Goal: Task Accomplishment & Management: Complete application form

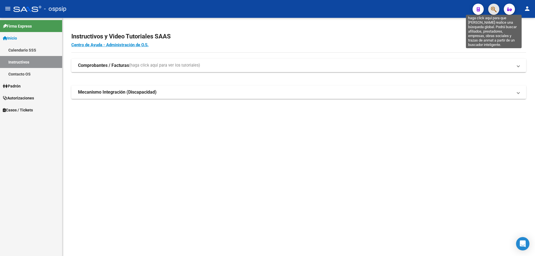
click at [491, 8] on icon "button" at bounding box center [494, 9] width 6 height 6
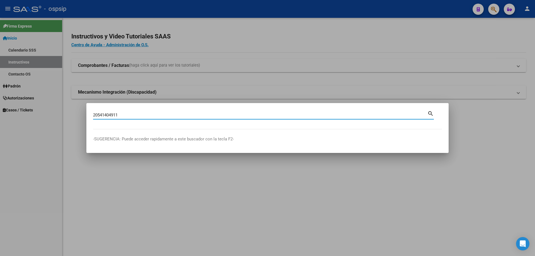
type input "20541404911"
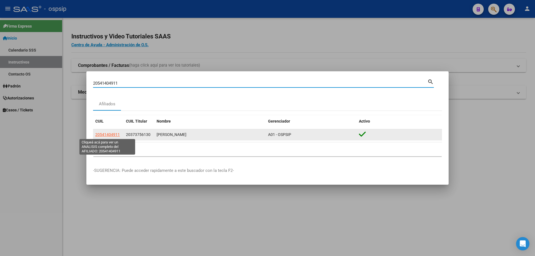
click at [109, 134] on span "20541404911" at bounding box center [107, 134] width 25 height 4
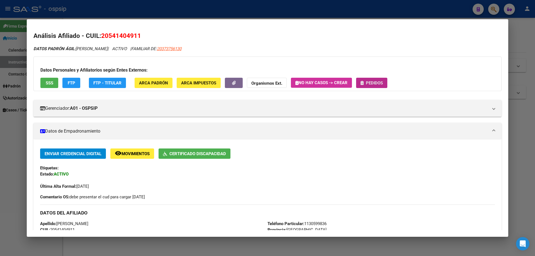
click at [373, 85] on span "Pedidos" at bounding box center [374, 83] width 17 height 5
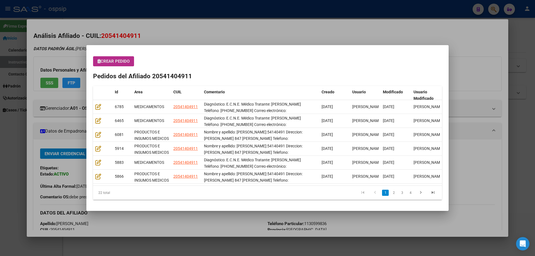
click at [115, 63] on span "Crear Pedido" at bounding box center [114, 61] width 32 height 5
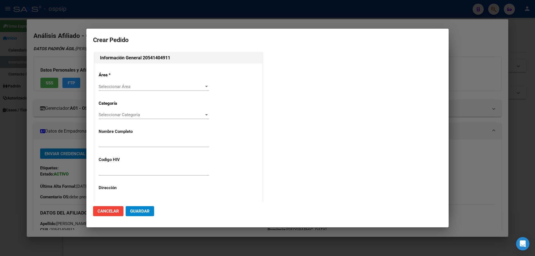
type input "[PERSON_NAME]"
type input "NO CORRESPONDE"
type input "[GEOGRAPHIC_DATA], [PERSON_NAME], [GEOGRAPHIC_DATA] 1363"
type input "Particular: 1130599836"
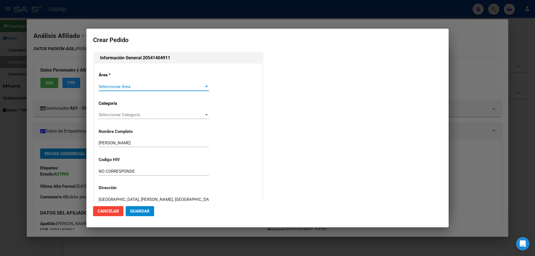
click at [109, 85] on span "Seleccionar Área" at bounding box center [151, 86] width 105 height 5
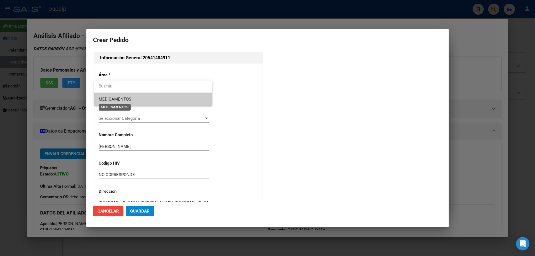
click at [109, 97] on span "MEDICAMENTOS" at bounding box center [115, 99] width 33 height 5
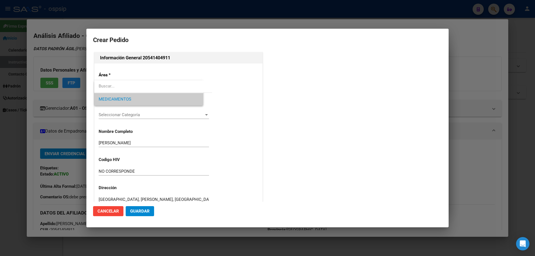
type input "[PERSON_NAME]"
type input "[GEOGRAPHIC_DATA], [PERSON_NAME], [GEOGRAPHIC_DATA] 1363"
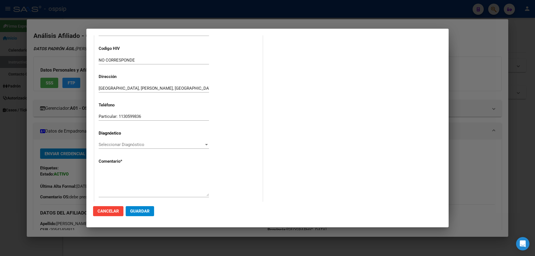
scroll to position [112, 0]
click at [98, 147] on div "Área * MEDICAMENTOS Seleccionar Área Categoría Seleccionar Categoría Selecciona…" at bounding box center [179, 79] width 168 height 254
click at [100, 145] on span "Seleccionar Diagnóstico" at bounding box center [151, 144] width 105 height 5
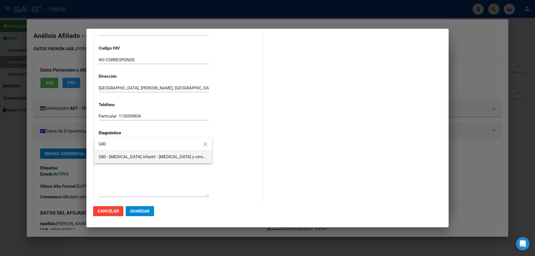
type input "G80"
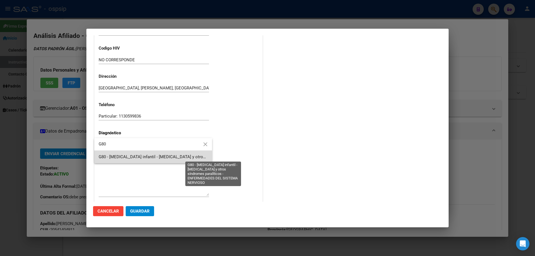
click at [116, 158] on span "G80 - [MEDICAL_DATA] infantil - [MEDICAL_DATA] y otros síndromes paralíticos - …" at bounding box center [215, 156] width 233 height 5
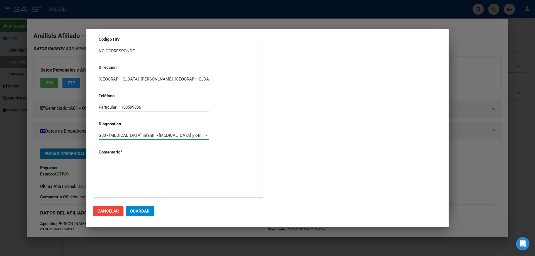
scroll to position [125, 0]
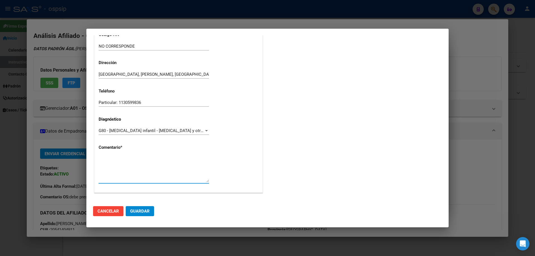
paste textarea "Diagnóstico: E.C.N.E. Médico Tratante: [PERSON_NAME] Teléfono: [PHONE_NUMBER] C…"
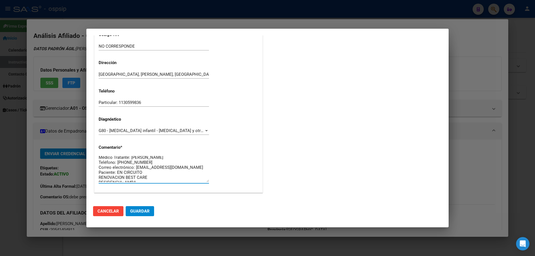
scroll to position [10, 0]
type textarea "Diagnóstico: E.C.N.E. Médico Tratante: [PERSON_NAME] Teléfono: [PHONE_NUMBER] C…"
click at [134, 211] on span "Guardar" at bounding box center [140, 211] width 20 height 5
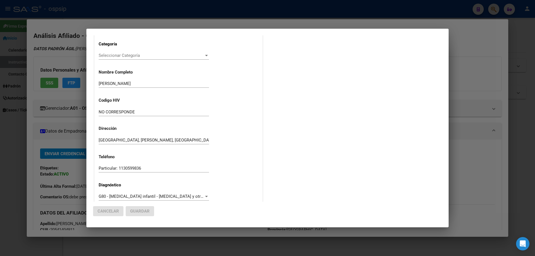
scroll to position [0, 0]
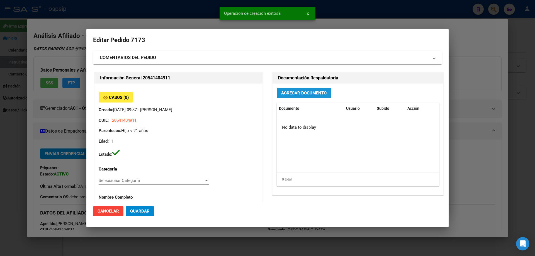
click at [307, 96] on button "Agregar Documento" at bounding box center [304, 93] width 54 height 10
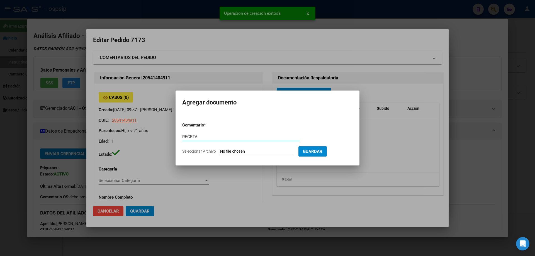
type input "RECETA"
click at [245, 151] on input "Seleccionar Archivo" at bounding box center [257, 151] width 74 height 5
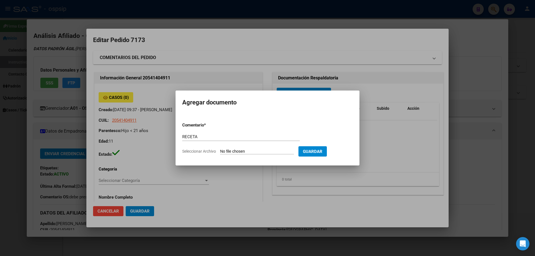
type input "C:\fakepath\1001188276 (1).jpg"
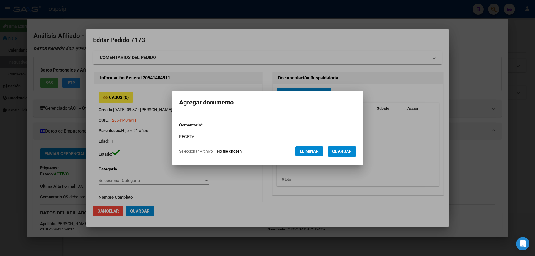
click at [346, 154] on button "Guardar" at bounding box center [342, 151] width 28 height 10
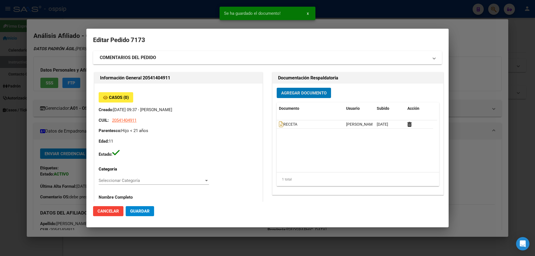
click at [298, 97] on button "Agregar Documento" at bounding box center [304, 93] width 54 height 10
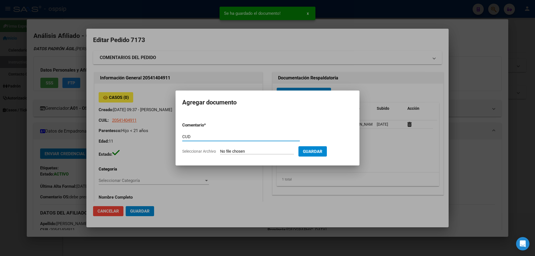
type input "CUD"
click at [232, 151] on input "Seleccionar Archivo" at bounding box center [257, 151] width 74 height 5
type input "C:\fakepath\1001188274 (1).jpg"
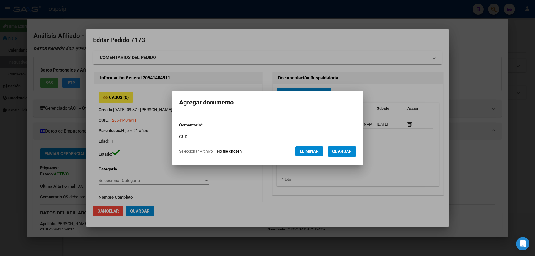
click at [352, 153] on span "Guardar" at bounding box center [342, 151] width 20 height 5
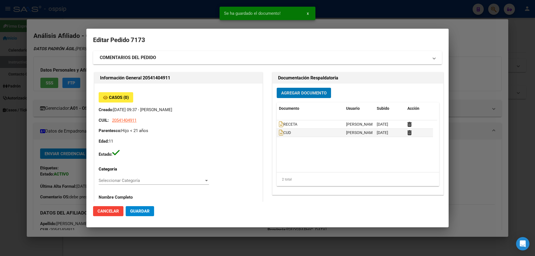
click at [286, 98] on button "Agregar Documento" at bounding box center [304, 93] width 54 height 10
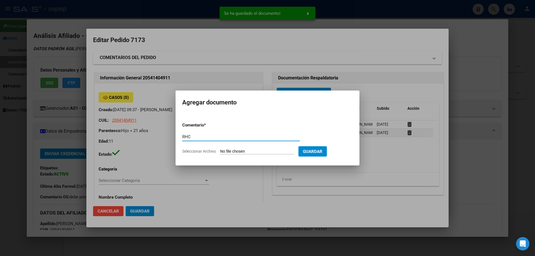
type input "RHC"
click at [246, 148] on form "Comentario * RHC Comentario Seleccionar Archivo Guardar" at bounding box center [267, 138] width 171 height 41
click at [246, 150] on input "Seleccionar Archivo" at bounding box center [257, 151] width 74 height 5
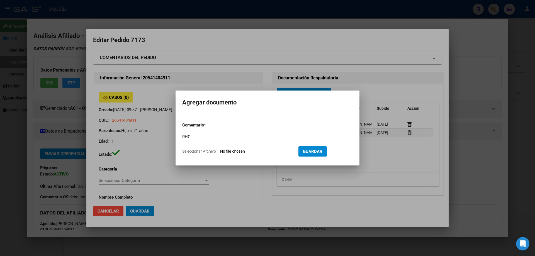
type input "C:\fakepath\1001188275 (1).jpg"
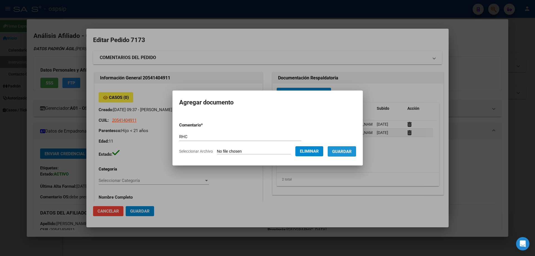
click at [352, 151] on span "Guardar" at bounding box center [342, 151] width 20 height 5
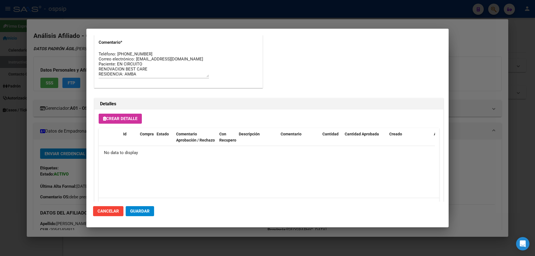
scroll to position [324, 0]
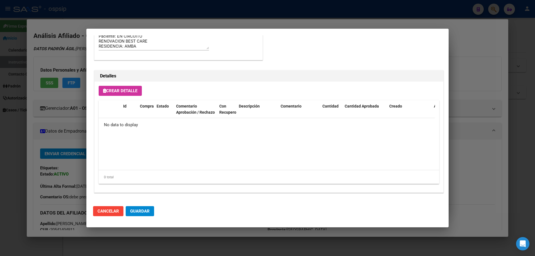
click at [118, 89] on span "Crear Detalle" at bounding box center [120, 90] width 34 height 5
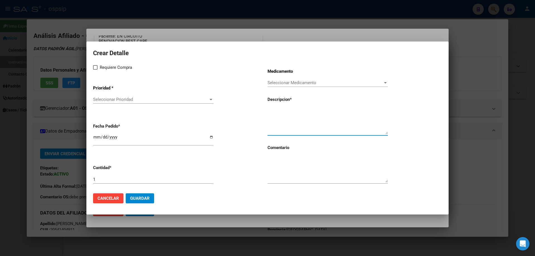
paste textarea "[PERSON_NAME] [MEDICAL_DATA] pediátrico hasta 2000 calorías + 30 guiás"
type textarea "[PERSON_NAME] [MEDICAL_DATA] pediátrico hasta 2000 calorías + 30 guiás"
click at [279, 170] on textarea at bounding box center [328, 169] width 120 height 26
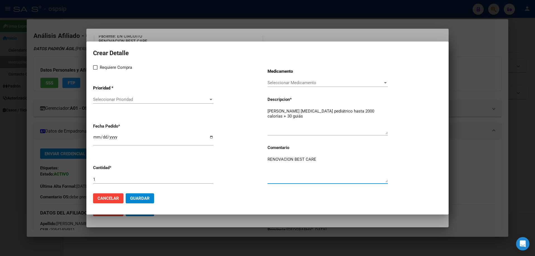
type textarea "RENOVACION BEST CARE"
click at [97, 65] on span at bounding box center [95, 67] width 4 height 4
click at [95, 70] on input "Requiere Compra" at bounding box center [95, 70] width 0 height 0
checkbox input "true"
click at [111, 100] on span "Seleccionar Prioridad" at bounding box center [150, 99] width 115 height 5
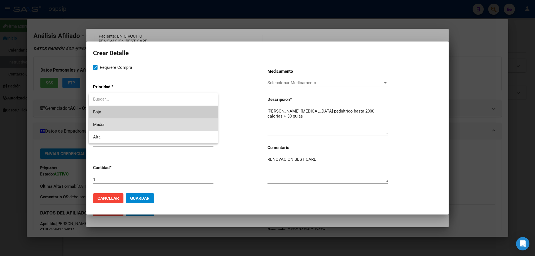
click at [114, 125] on span "Media" at bounding box center [153, 124] width 120 height 13
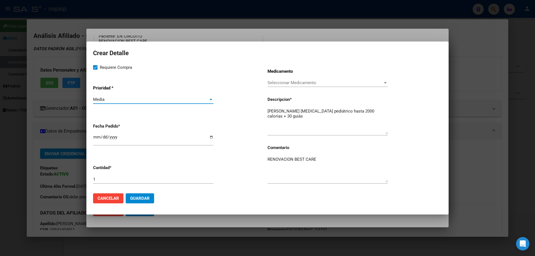
click at [94, 138] on input "[DATE]" at bounding box center [153, 139] width 120 height 9
type input "[DATE]"
click at [150, 199] on button "Guardar" at bounding box center [140, 198] width 28 height 10
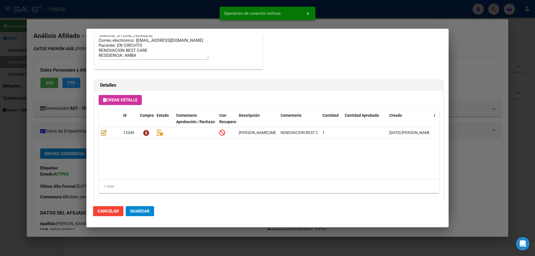
scroll to position [334, 0]
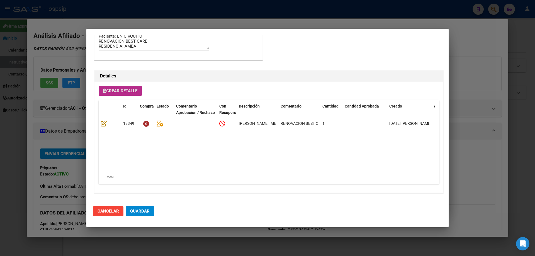
click at [129, 94] on button "Crear Detalle" at bounding box center [120, 91] width 43 height 10
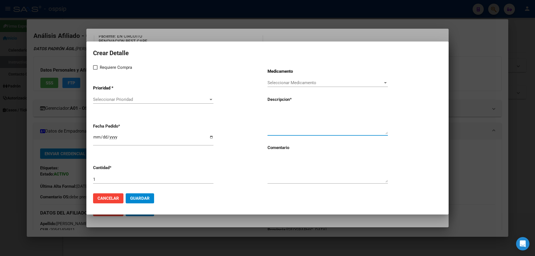
paste textarea "FLOCK PACK ST X 30"
type textarea "FLOCK PACK ST X 30"
click at [297, 179] on textarea at bounding box center [328, 169] width 120 height 26
type textarea "RENOVACION BEST CARE"
click at [97, 68] on span at bounding box center [95, 67] width 4 height 4
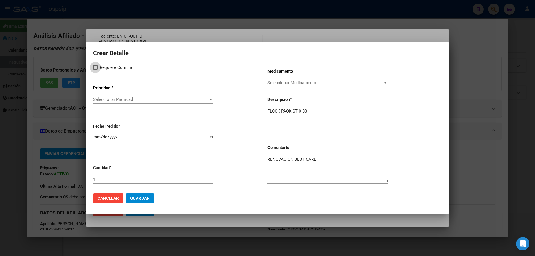
click at [95, 70] on input "Requiere Compra" at bounding box center [95, 70] width 0 height 0
checkbox input "true"
click at [104, 102] on span "Seleccionar Prioridad" at bounding box center [150, 99] width 115 height 5
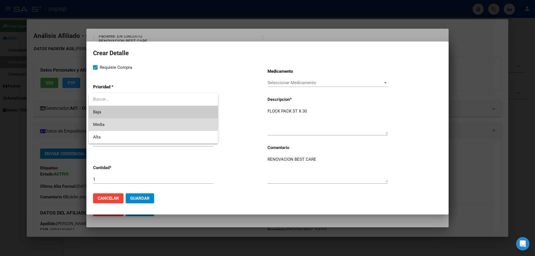
click at [112, 124] on span "Media" at bounding box center [153, 124] width 120 height 13
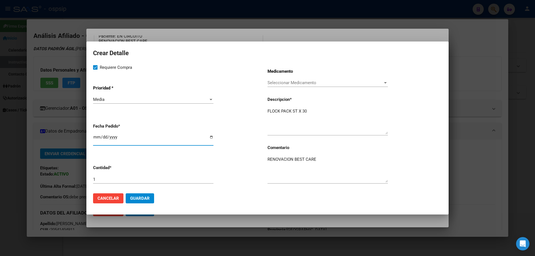
click at [97, 136] on input "[DATE]" at bounding box center [153, 139] width 120 height 9
type input "[DATE]"
click at [148, 199] on span "Guardar" at bounding box center [140, 198] width 20 height 5
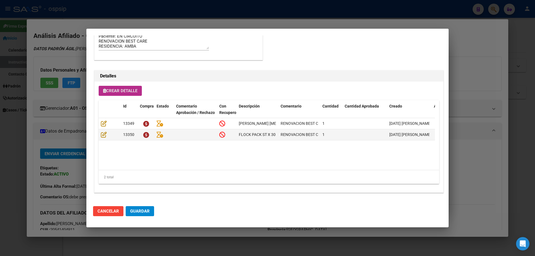
click at [127, 89] on span "Crear Detalle" at bounding box center [120, 90] width 34 height 5
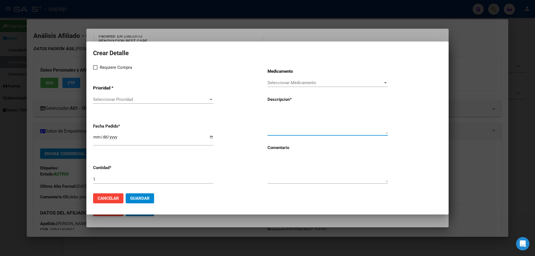
paste textarea "CONTENEDORES"
type textarea "CONTENEDORES"
click at [101, 178] on input "1" at bounding box center [153, 179] width 120 height 5
type input "30"
click at [277, 174] on textarea at bounding box center [328, 169] width 120 height 26
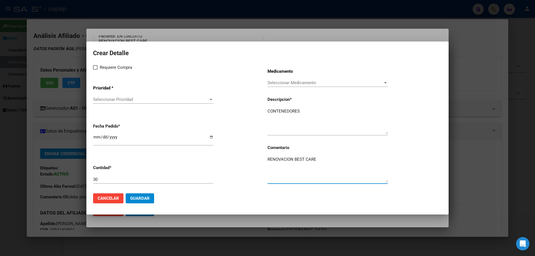
type textarea "RENOVACION BEST CARE"
click at [99, 69] on label "Requiere Compra" at bounding box center [112, 67] width 39 height 7
click at [95, 70] on input "Requiere Compra" at bounding box center [95, 70] width 0 height 0
checkbox input "true"
click at [117, 97] on div "Seleccionar Prioridad Seleccionar Prioridad" at bounding box center [153, 99] width 120 height 8
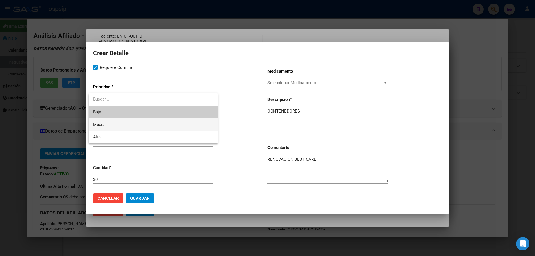
click at [117, 124] on span "Media" at bounding box center [153, 124] width 120 height 13
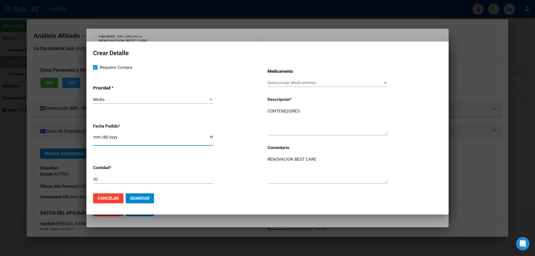
click at [94, 138] on input "[DATE]" at bounding box center [153, 139] width 120 height 9
type input "[DATE]"
click at [137, 201] on span "Guardar" at bounding box center [140, 198] width 20 height 5
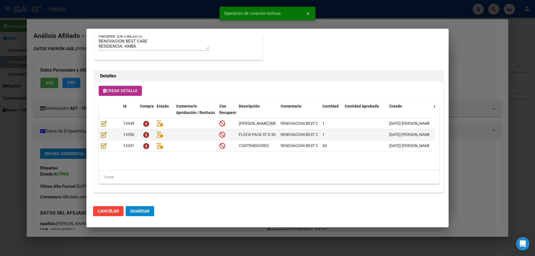
click at [129, 96] on button "Crear Detalle" at bounding box center [120, 91] width 43 height 10
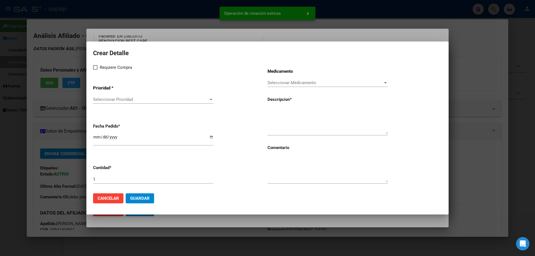
click at [280, 122] on textarea at bounding box center [328, 121] width 120 height 26
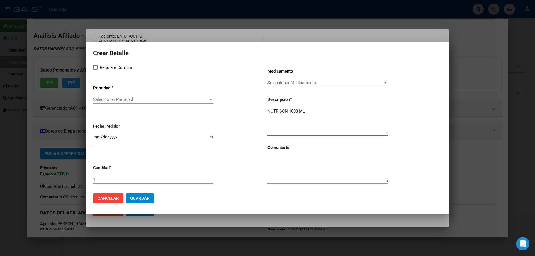
type textarea "NUTRISON 1000 ML"
click at [104, 183] on div "1" at bounding box center [153, 179] width 120 height 8
click at [103, 180] on input "1" at bounding box center [153, 179] width 120 height 5
type input "30"
click at [297, 167] on textarea at bounding box center [328, 169] width 120 height 26
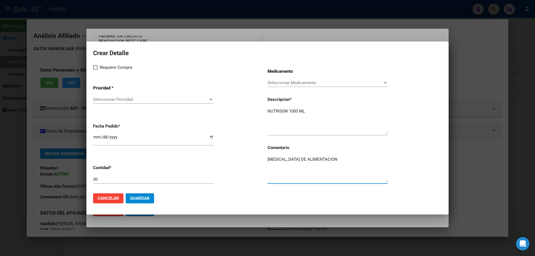
type textarea "[MEDICAL_DATA] DE ALIMENTACION"
drag, startPoint x: 94, startPoint y: 67, endPoint x: 113, endPoint y: 97, distance: 35.3
click at [95, 68] on span at bounding box center [95, 67] width 4 height 4
click at [95, 70] on input "Requiere Compra" at bounding box center [95, 70] width 0 height 0
checkbox input "true"
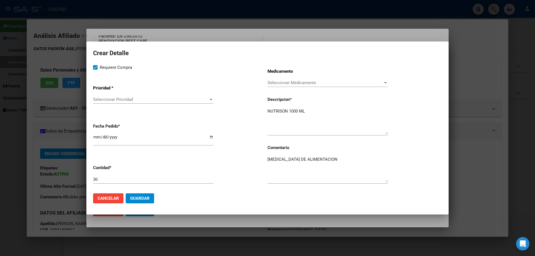
click at [114, 105] on div "Seleccionar Prioridad Seleccionar Prioridad" at bounding box center [153, 102] width 120 height 14
click at [114, 101] on span "Seleccionar Prioridad" at bounding box center [150, 99] width 115 height 5
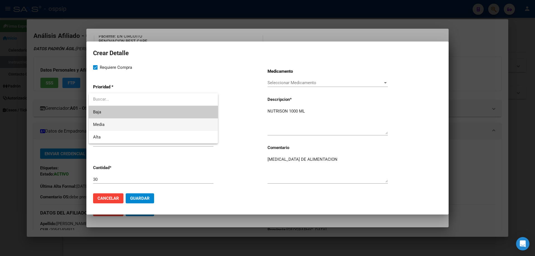
click at [111, 119] on span "Media" at bounding box center [153, 124] width 120 height 13
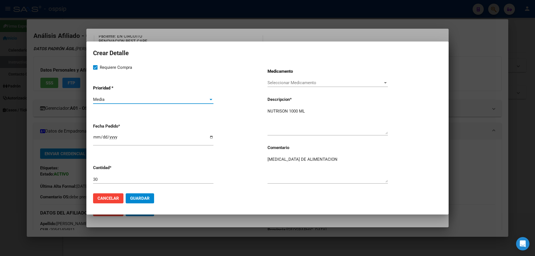
click at [95, 139] on input "[DATE]" at bounding box center [153, 139] width 120 height 9
type input "[DATE]"
click at [141, 195] on button "Guardar" at bounding box center [140, 198] width 28 height 10
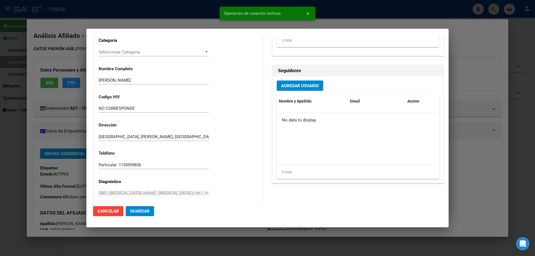
scroll to position [0, 0]
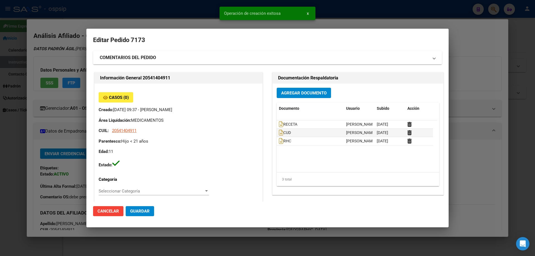
click at [136, 60] on strong "COMENTARIOS DEL PEDIDO" at bounding box center [128, 57] width 56 height 7
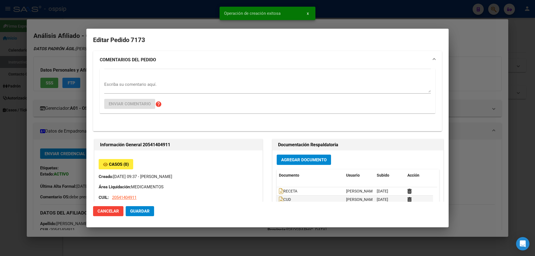
click at [127, 88] on textarea "Escriba su comentario aquí." at bounding box center [267, 86] width 327 height 11
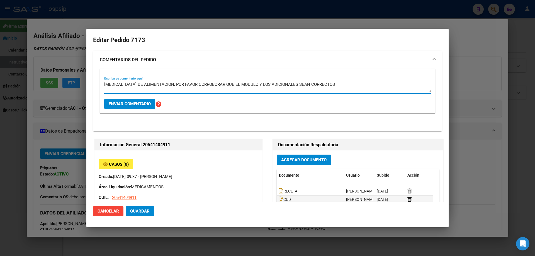
type textarea "[MEDICAL_DATA] DE ALIMENTACION, POR FAVOR CORROBORAR QUE EL MODULO Y LOS ADICIO…"
click at [121, 107] on button "Enviar comentario" at bounding box center [129, 104] width 51 height 10
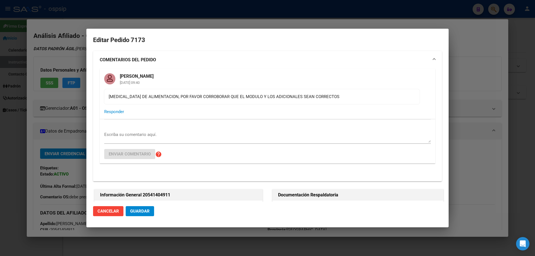
click at [143, 212] on span "Guardar" at bounding box center [140, 211] width 20 height 5
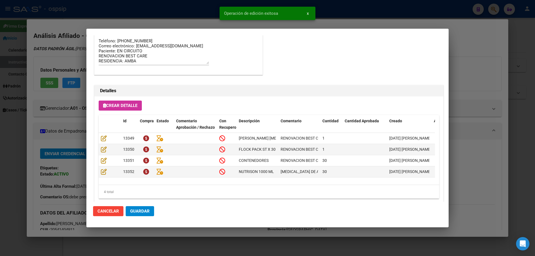
scroll to position [451, 0]
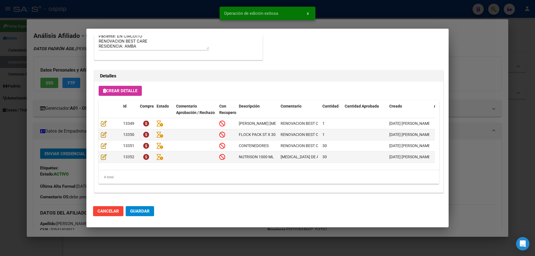
click at [147, 209] on span "Guardar" at bounding box center [140, 211] width 20 height 5
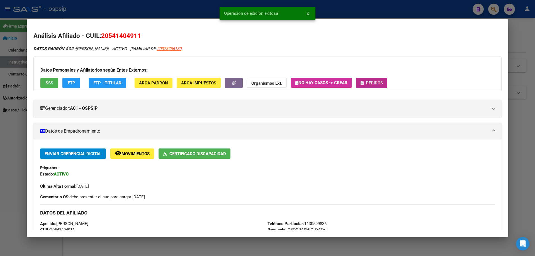
click at [370, 84] on span "Pedidos" at bounding box center [374, 83] width 17 height 5
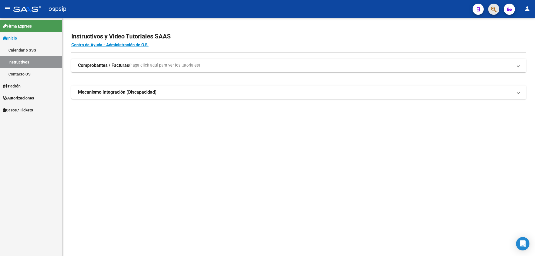
click at [496, 10] on icon "button" at bounding box center [494, 9] width 6 height 6
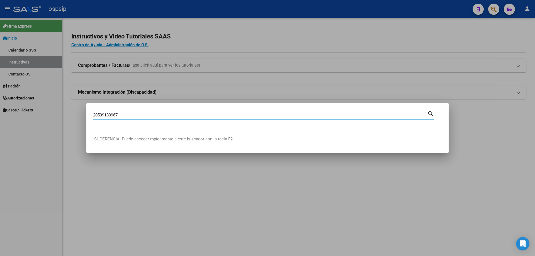
type input "20599180967"
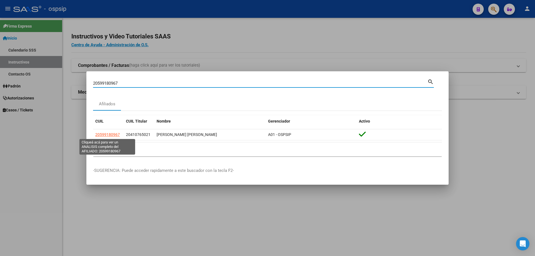
click at [106, 132] on span "20599180967" at bounding box center [107, 134] width 25 height 4
type textarea "20599180967"
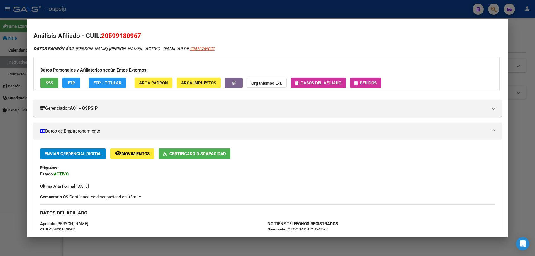
click at [371, 81] on span "Pedidos" at bounding box center [368, 83] width 17 height 5
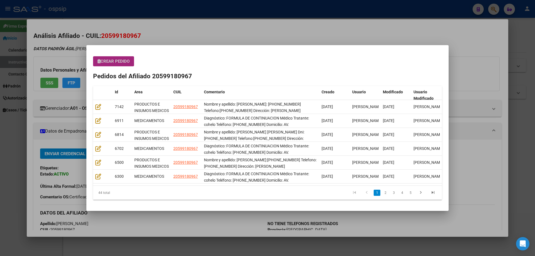
click at [120, 63] on span "Crear Pedido" at bounding box center [114, 61] width 32 height 5
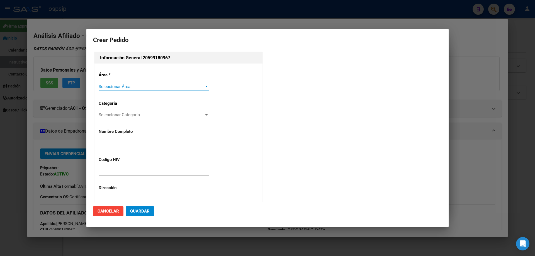
type input "[PERSON_NAME]"
type input "NO CORRESPONDE"
type input "[GEOGRAPHIC_DATA], [GEOGRAPHIC_DATA], [PERSON_NAME] 1145, Departamento: 8"
type input "[PERSON_NAME] [PERSON_NAME]"
type input "[GEOGRAPHIC_DATA], [GEOGRAPHIC_DATA], AV DEBEDETTI 1382"
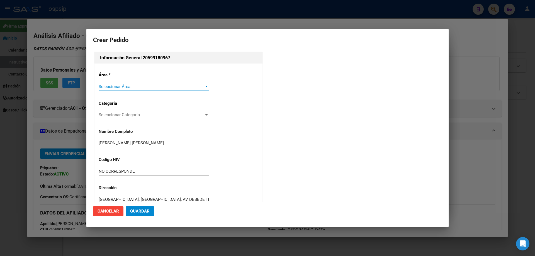
click at [108, 88] on span "Seleccionar Área" at bounding box center [151, 86] width 105 height 5
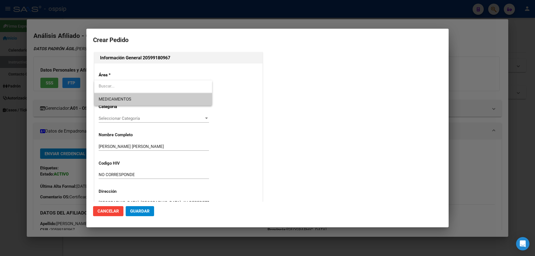
click at [110, 103] on span "MEDICAMENTOS" at bounding box center [153, 99] width 109 height 13
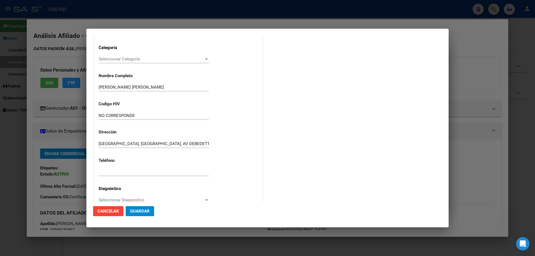
scroll to position [112, 0]
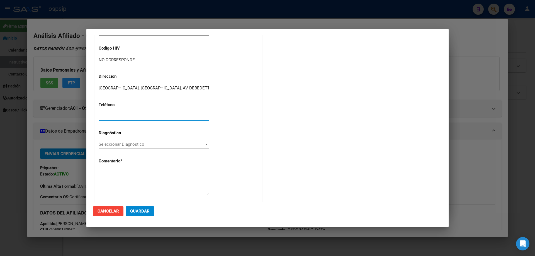
paste input "[PHONE_NUMBER]"
type input "[PHONE_NUMBER]"
click at [100, 145] on span "Seleccionar Diagnóstico" at bounding box center [151, 144] width 105 height 5
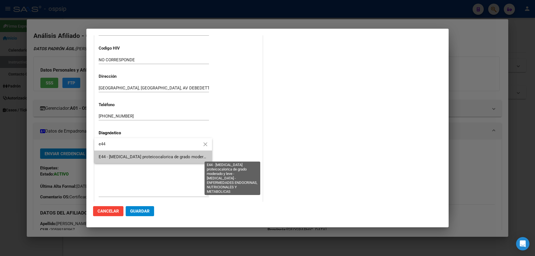
type input "e44"
click at [107, 159] on span "E44 - [MEDICAL_DATA] proteicocalorica de grado moderado y leve - [MEDICAL_DATA]…" at bounding box center [243, 156] width 288 height 5
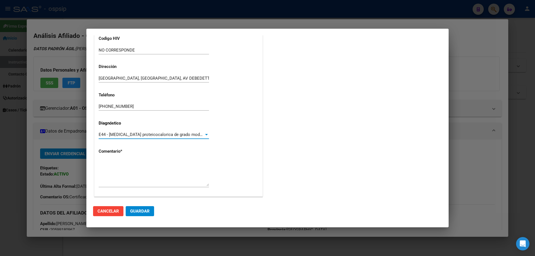
scroll to position [125, 0]
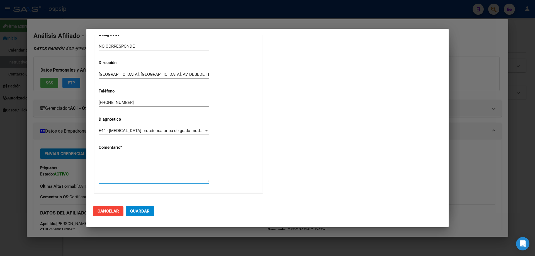
paste textarea "Diagnóstico: FORMULA DE CONTINUACION Médico Tratante: cohelo Teléfono: [PHONE_N…"
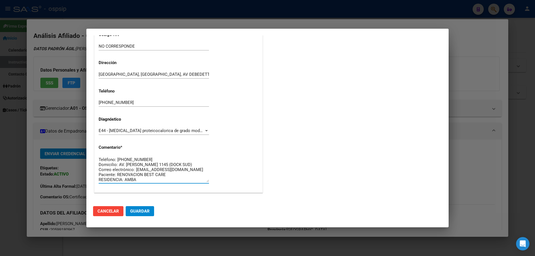
scroll to position [0, 0]
type textarea "Diagnóstico: FORMULA DE CONTINUACION Médico Tratante: cohelo Teléfono: [PHONE_N…"
click at [142, 211] on span "Guardar" at bounding box center [140, 211] width 20 height 5
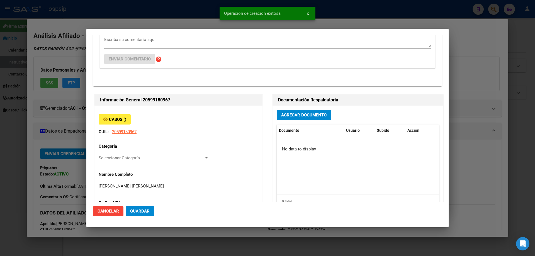
scroll to position [0, 0]
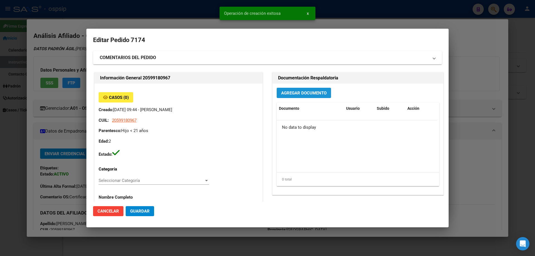
click at [296, 88] on button "Agregar Documento" at bounding box center [304, 93] width 54 height 10
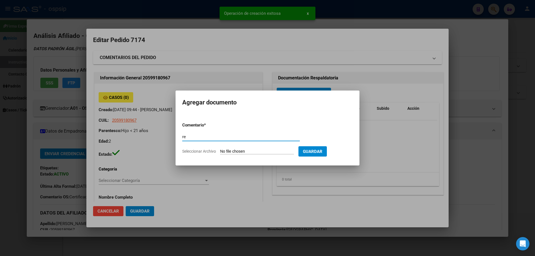
type input "r"
type input "RECETA"
click at [249, 152] on input "Seleccionar Archivo" at bounding box center [257, 151] width 74 height 5
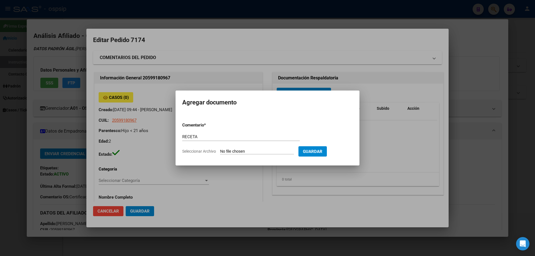
type input "C:\fakepath\[PERSON_NAME] alimentacion.pdf"
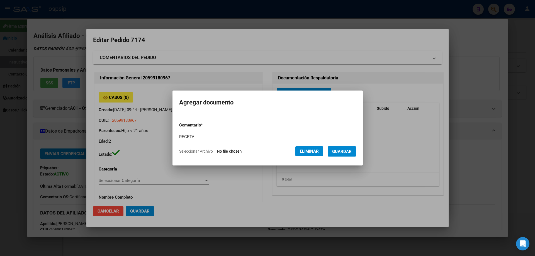
click at [345, 154] on span "Guardar" at bounding box center [342, 151] width 20 height 5
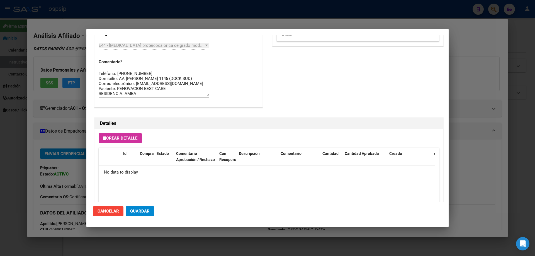
scroll to position [324, 0]
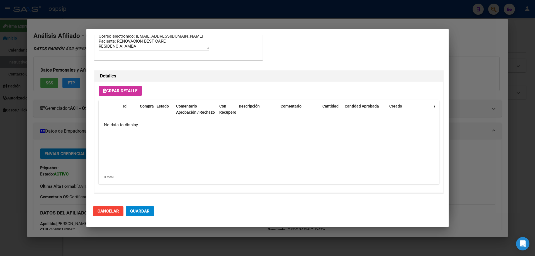
click at [129, 89] on span "Crear Detalle" at bounding box center [120, 90] width 34 height 5
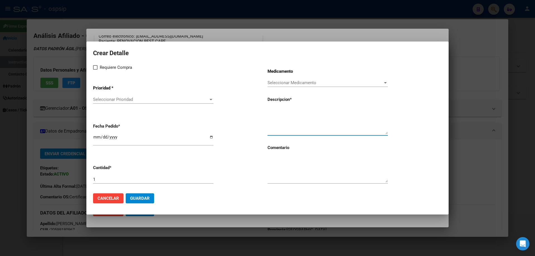
paste textarea "NUTRILON 1 LATA X 800 GRS"
type textarea "NUTRILON 1 LATA X 800 GRS"
click at [279, 162] on textarea at bounding box center [328, 169] width 120 height 26
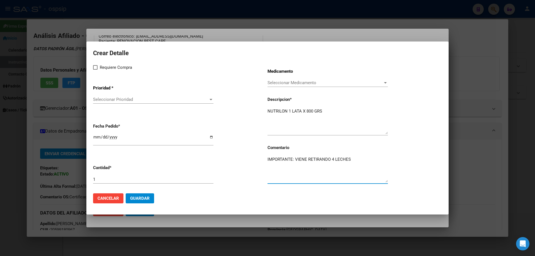
type textarea "IMPORTANTE: VIENE RETIRANDO 4 LECHES"
click at [97, 67] on span at bounding box center [95, 67] width 4 height 4
click at [95, 70] on input "Requiere Compra" at bounding box center [95, 70] width 0 height 0
checkbox input "true"
click at [110, 101] on span "Seleccionar Prioridad" at bounding box center [150, 99] width 115 height 5
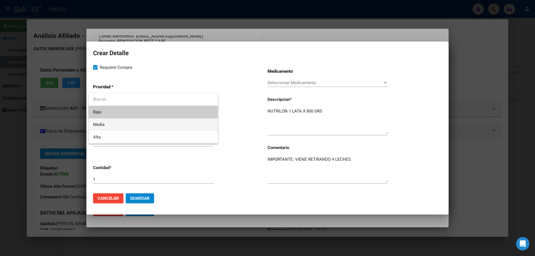
click at [106, 127] on span "Media" at bounding box center [153, 124] width 120 height 13
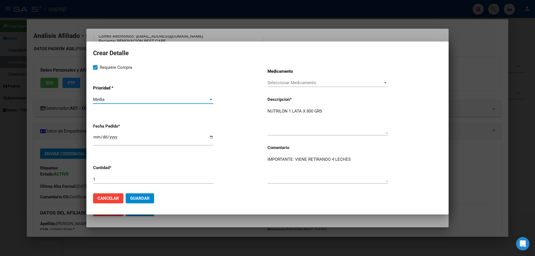
click at [94, 137] on input "[DATE]" at bounding box center [153, 139] width 120 height 9
type input "[DATE]"
click at [105, 181] on input "1" at bounding box center [153, 179] width 120 height 5
type input "8"
click at [143, 201] on button "Guardar" at bounding box center [140, 198] width 28 height 10
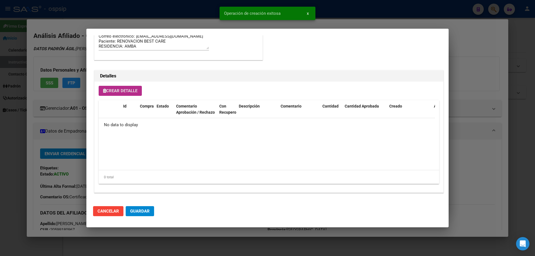
scroll to position [334, 0]
click at [142, 214] on span "Guardar" at bounding box center [140, 211] width 20 height 5
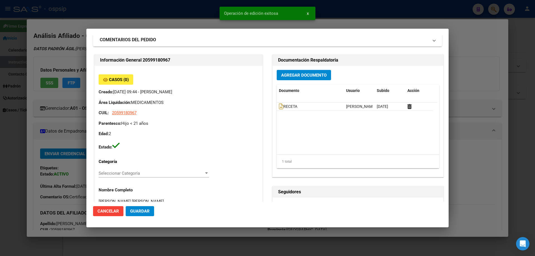
scroll to position [0, 0]
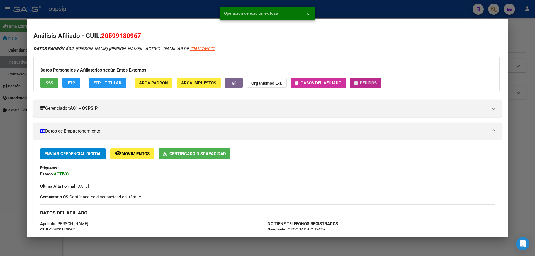
click at [371, 82] on span "Pedidos" at bounding box center [368, 83] width 17 height 5
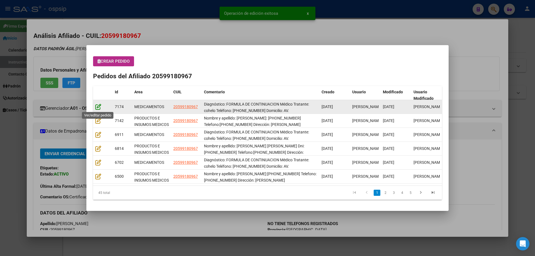
click at [98, 105] on icon at bounding box center [98, 107] width 6 height 6
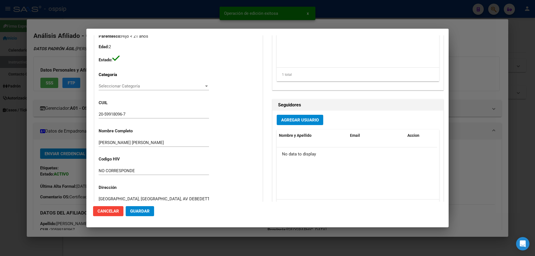
type input "[PERSON_NAME]"
type input "[GEOGRAPHIC_DATA], [GEOGRAPHIC_DATA], [PERSON_NAME] 1145, Departamento: 8"
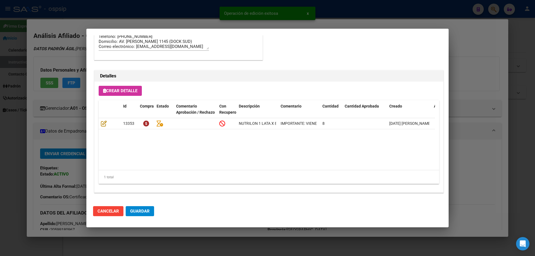
scroll to position [362, 0]
click at [144, 211] on span "Guardar" at bounding box center [140, 211] width 20 height 5
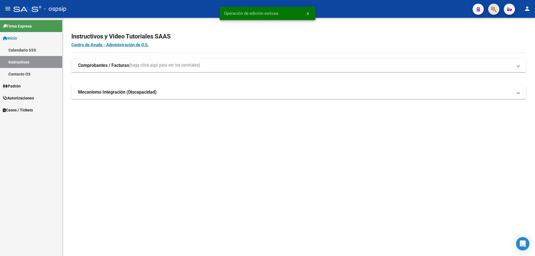
click at [497, 10] on button "button" at bounding box center [493, 9] width 11 height 11
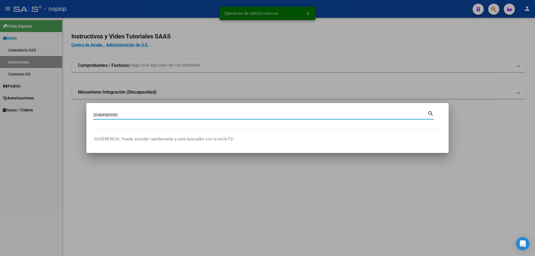
type input "20484580090"
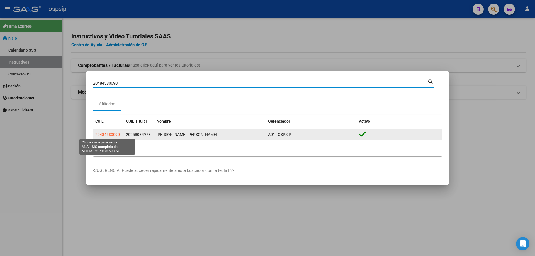
click at [114, 131] on datatable-body-cell "20484580090" at bounding box center [108, 134] width 31 height 11
click at [115, 134] on span "20484580090" at bounding box center [107, 134] width 25 height 4
type textarea "20484580090"
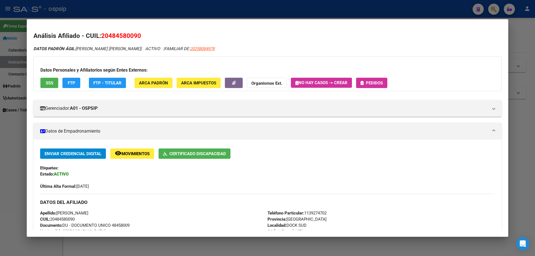
click at [363, 83] on icon "button" at bounding box center [362, 83] width 3 height 4
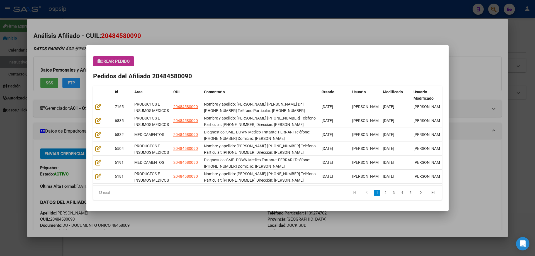
click at [108, 63] on span "Crear Pedido" at bounding box center [114, 61] width 32 height 5
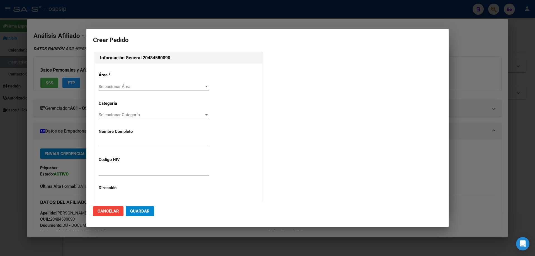
type input "[PERSON_NAME]"
type input "NO CORRESPONDE"
type input "[GEOGRAPHIC_DATA], [GEOGRAPHIC_DATA], [PERSON_NAME] 836"
type input "Particular: 1139274702"
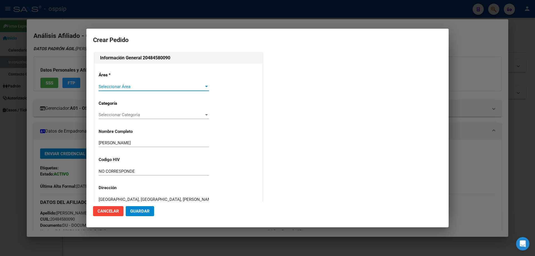
type input "[GEOGRAPHIC_DATA], [GEOGRAPHIC_DATA], [PERSON_NAME] 836"
click at [109, 88] on span "Seleccionar Área" at bounding box center [151, 86] width 105 height 5
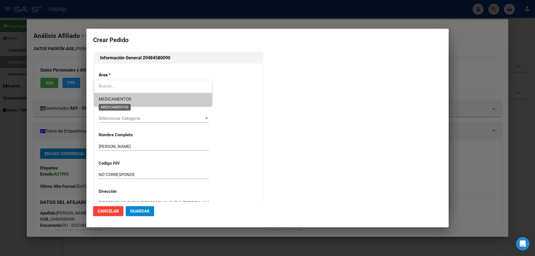
click at [108, 98] on span "MEDICAMENTOS" at bounding box center [115, 99] width 33 height 5
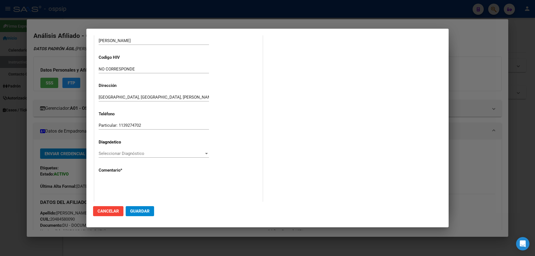
scroll to position [112, 0]
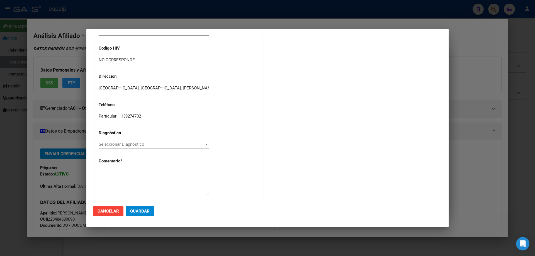
click at [108, 140] on div "Área * MEDICAMENTOS Seleccionar Área Categoría Seleccionar Categoría Selecciona…" at bounding box center [179, 79] width 168 height 254
click at [108, 147] on span "Seleccionar Diagnóstico" at bounding box center [151, 144] width 105 height 5
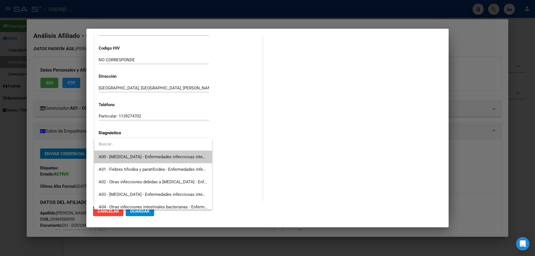
click at [107, 144] on input "dropdown search" at bounding box center [151, 144] width 114 height 13
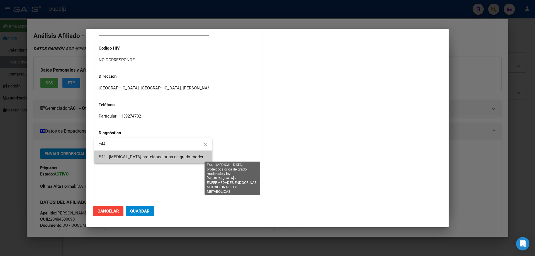
type input "e44"
click at [110, 154] on span "E44 - [MEDICAL_DATA] proteicocalorica de grado moderado y leve - [MEDICAL_DATA]…" at bounding box center [243, 156] width 288 height 5
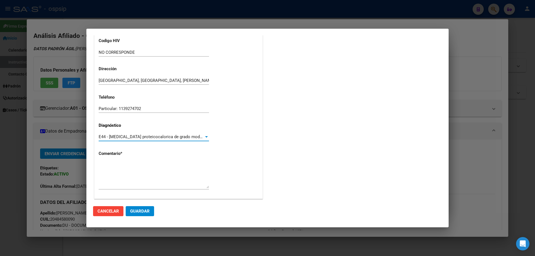
scroll to position [125, 0]
